Goal: Navigation & Orientation: Go to known website

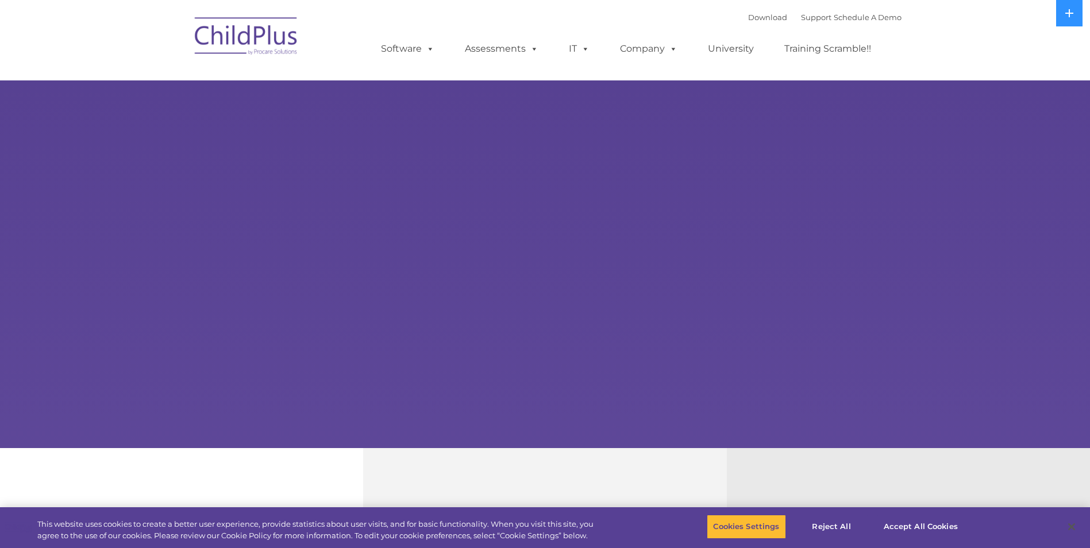
select select "MEDIUM"
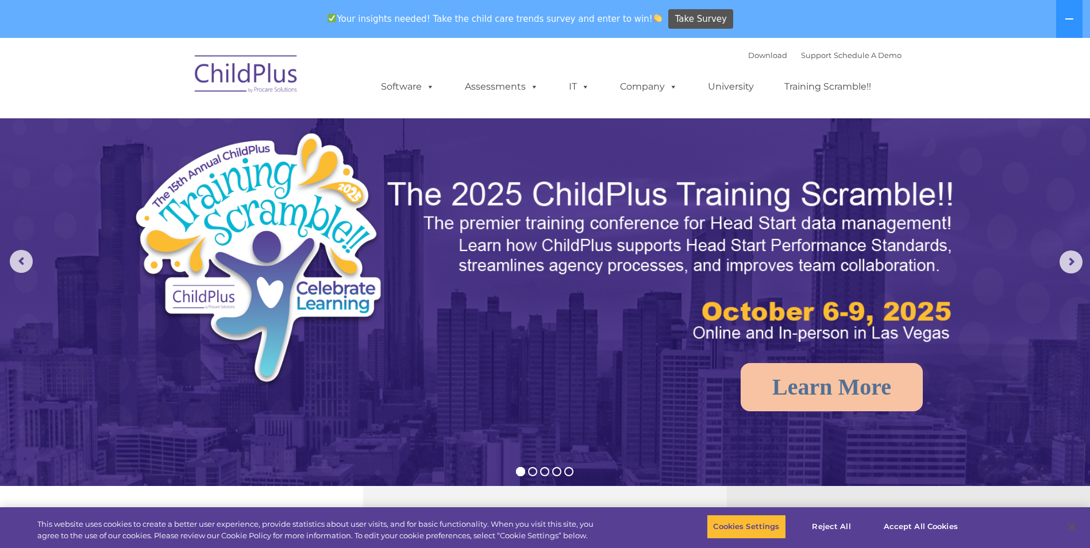
click at [264, 75] on img at bounding box center [246, 75] width 115 height 57
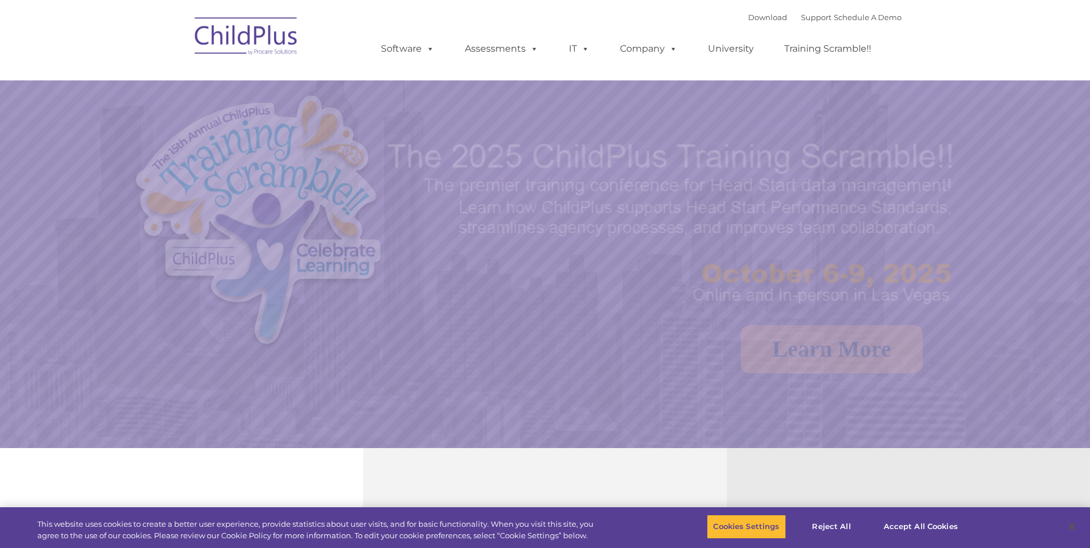
select select "MEDIUM"
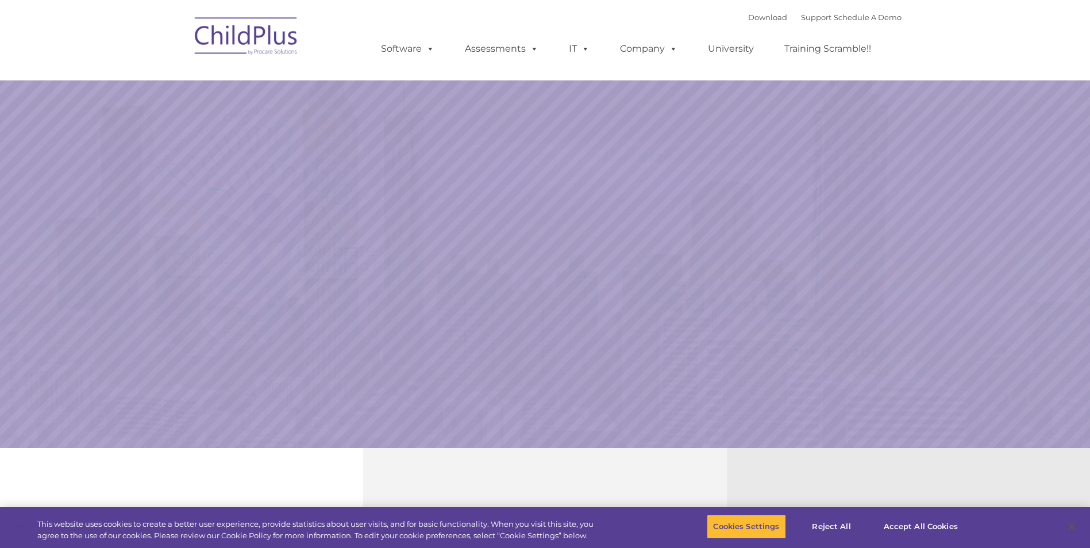
select select "MEDIUM"
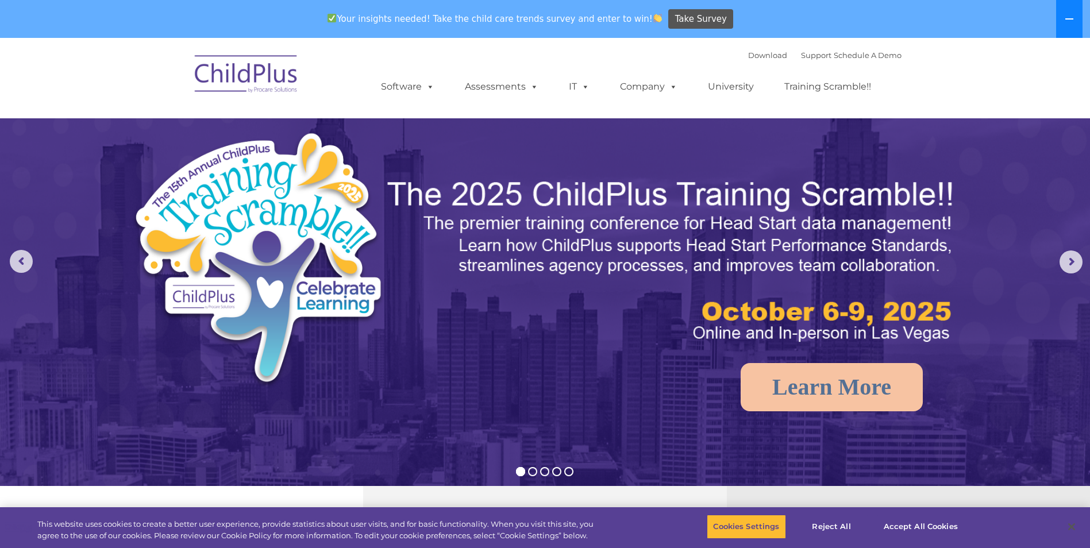
click at [1069, 19] on icon at bounding box center [1070, 18] width 8 height 1
